Goal: Find specific page/section: Find specific page/section

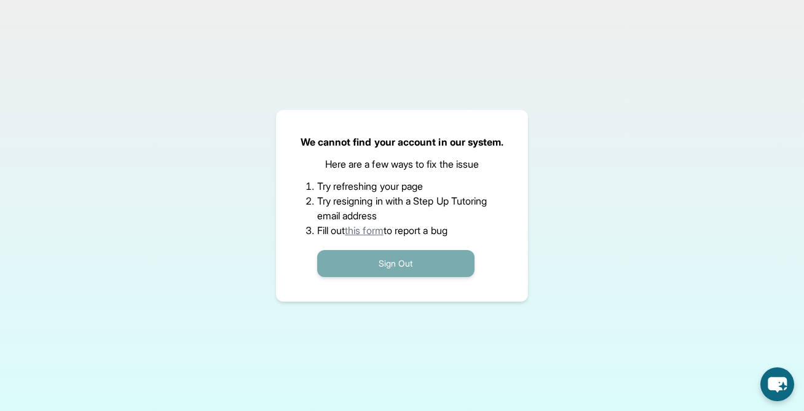
click at [370, 263] on button "Sign Out" at bounding box center [395, 263] width 157 height 27
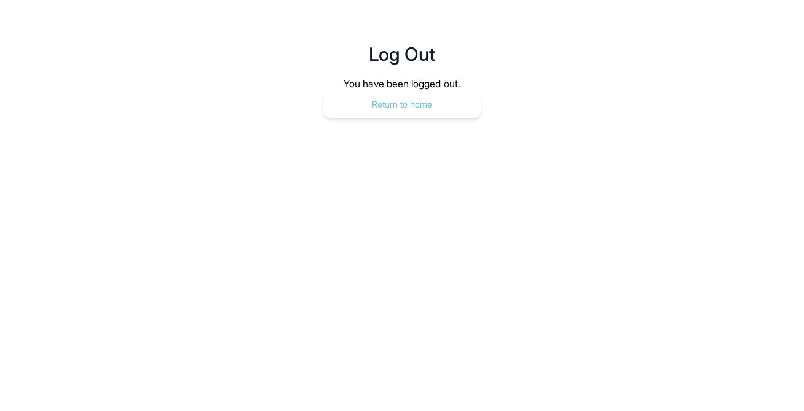
click at [384, 116] on button "Return to home" at bounding box center [401, 104] width 157 height 27
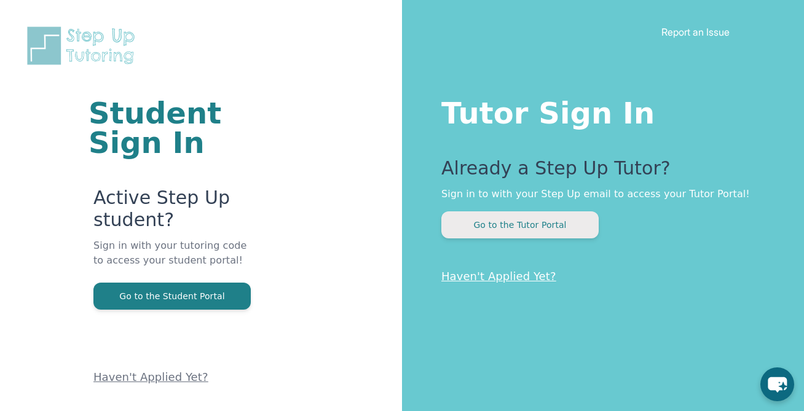
click at [486, 220] on button "Go to the Tutor Portal" at bounding box center [519, 224] width 157 height 27
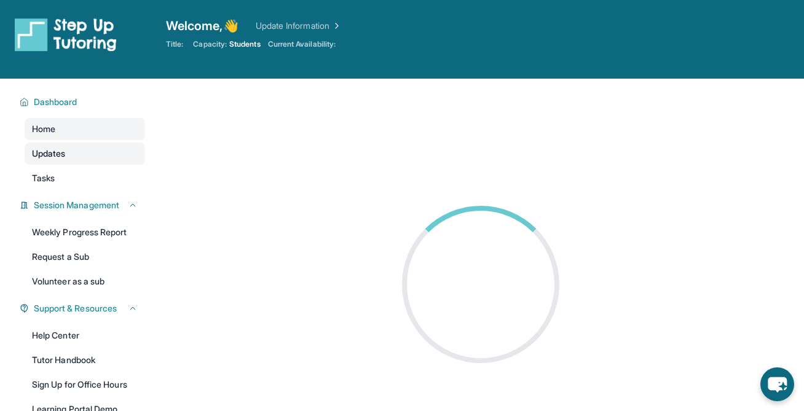
click at [94, 157] on link "Updates" at bounding box center [85, 154] width 120 height 22
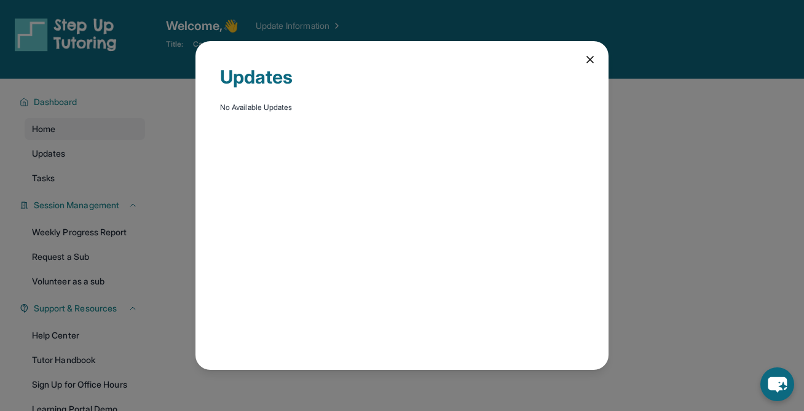
click at [586, 61] on icon at bounding box center [590, 59] width 12 height 12
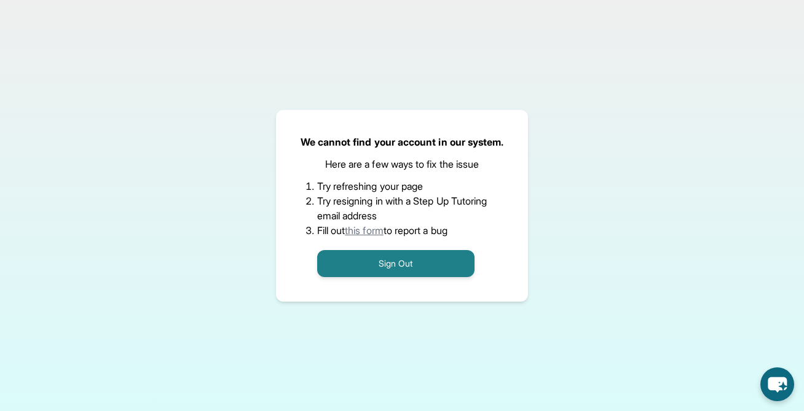
click at [375, 232] on link "this form" at bounding box center [364, 230] width 39 height 12
